Goal: Navigation & Orientation: Find specific page/section

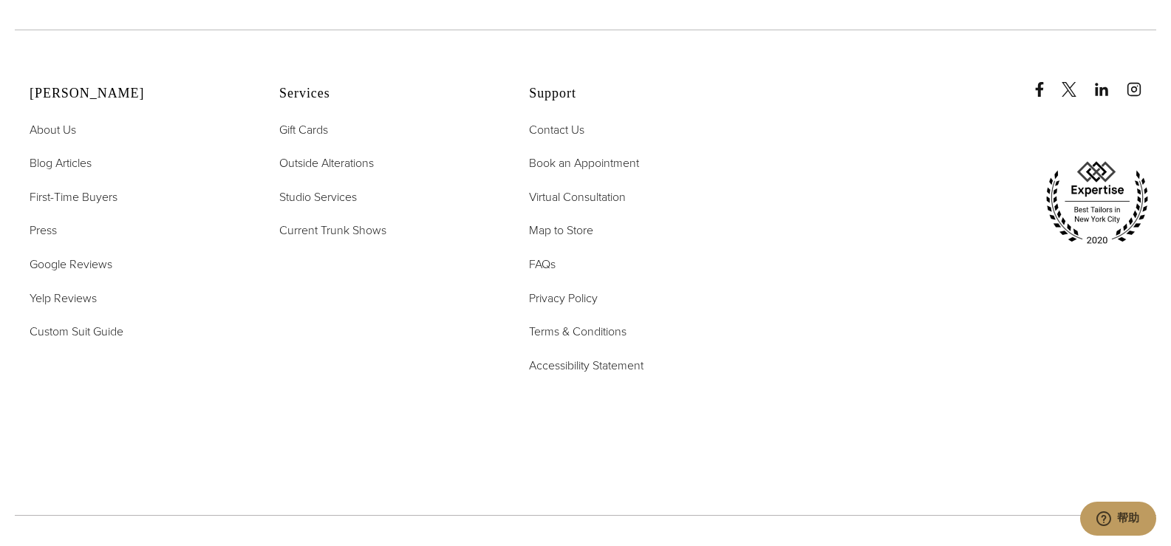
scroll to position [7366, 0]
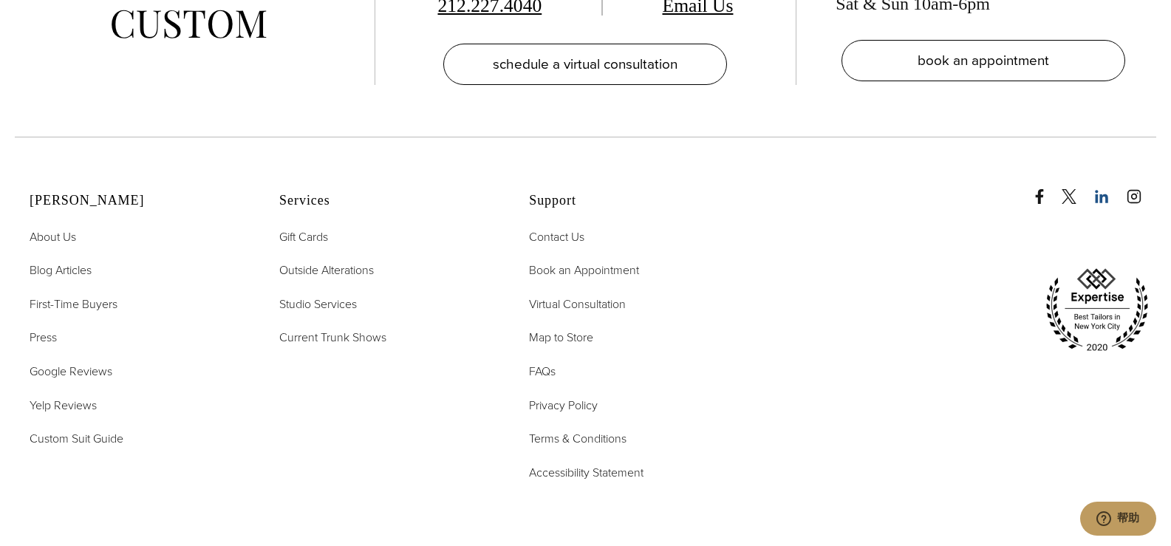
click at [1108, 190] on icon "linkedin" at bounding box center [1101, 196] width 13 height 13
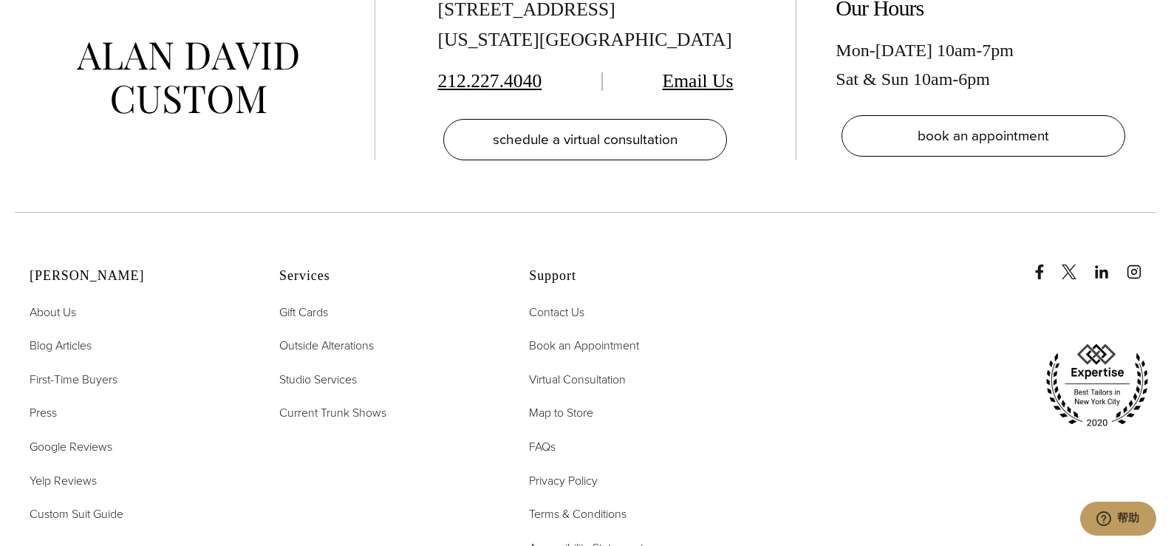
scroll to position [7292, 0]
click at [1044, 263] on icon "Facebook" at bounding box center [1040, 270] width 8 height 15
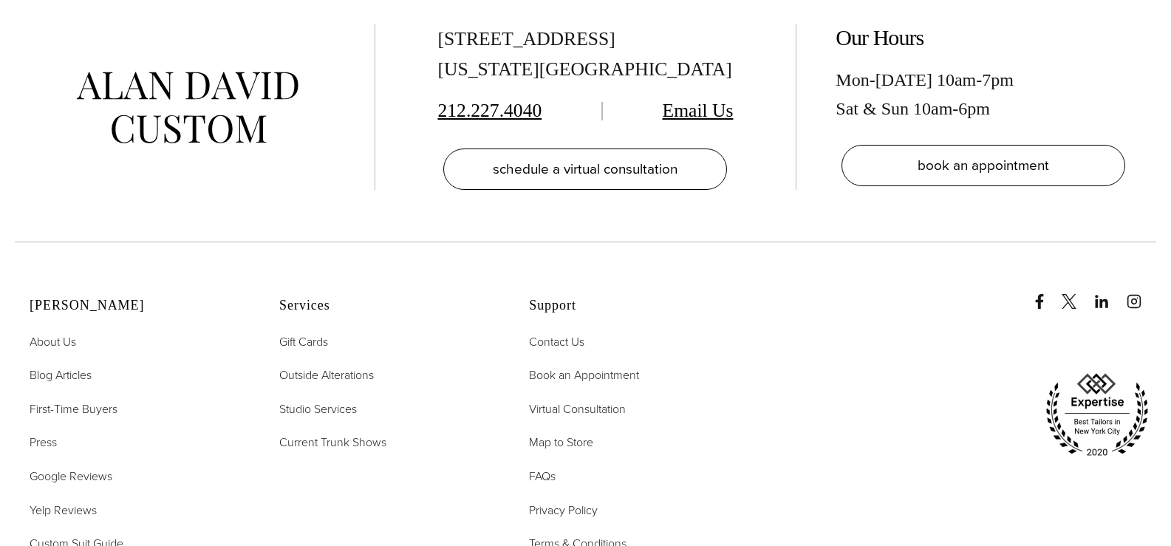
scroll to position [7405, 0]
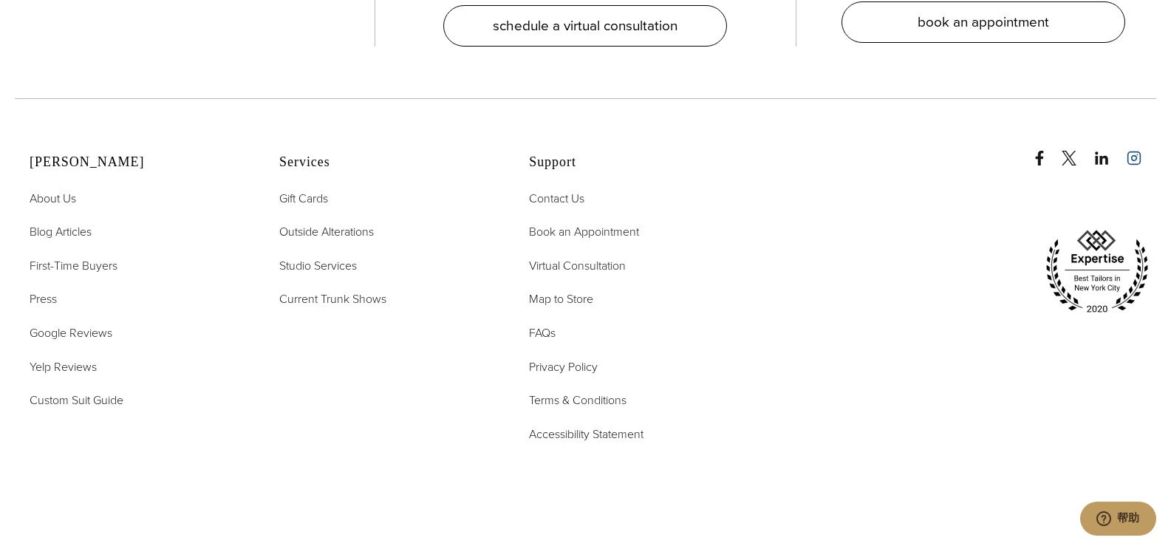
click at [1141, 151] on icon "instagram" at bounding box center [1133, 158] width 15 height 15
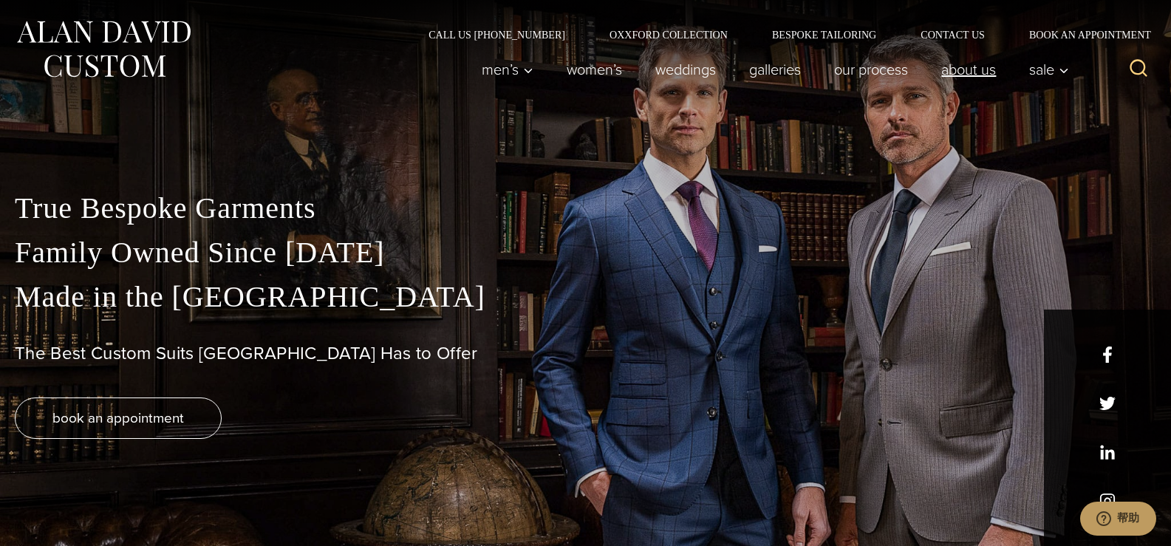
click at [959, 72] on link "About Us" at bounding box center [969, 70] width 88 height 30
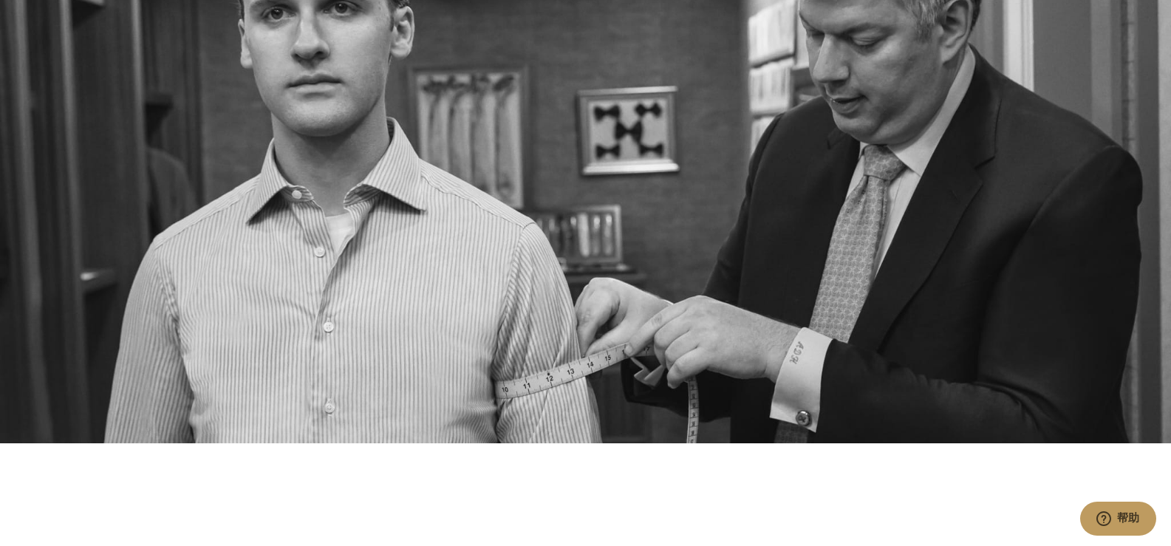
scroll to position [4432, 0]
